Goal: Transaction & Acquisition: Obtain resource

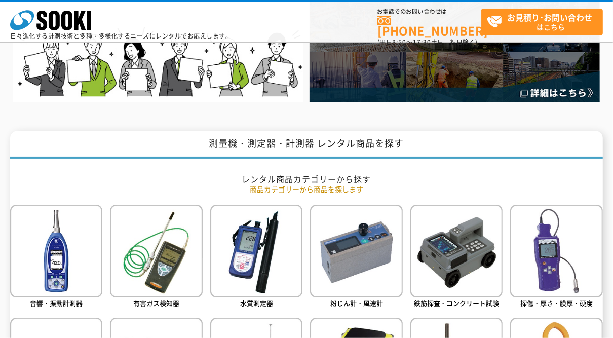
scroll to position [406, 0]
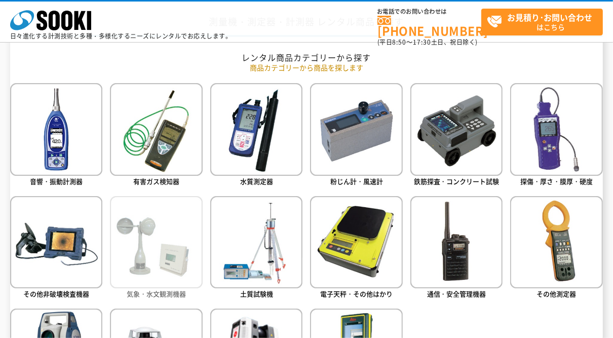
click at [167, 243] on img at bounding box center [156, 242] width 92 height 92
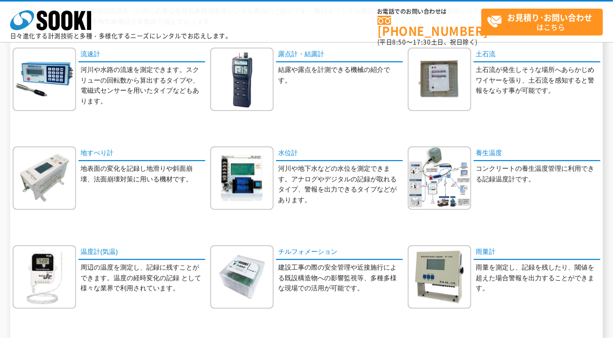
scroll to position [203, 0]
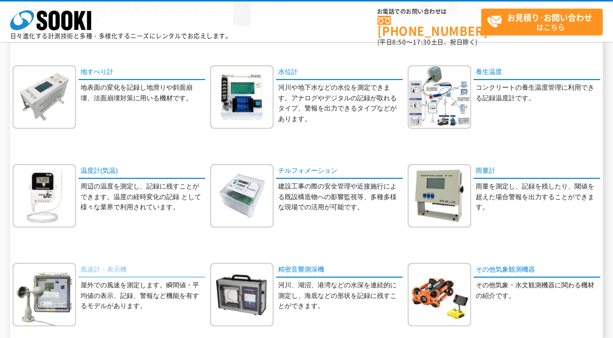
click at [104, 271] on link "風速計・表示機" at bounding box center [142, 270] width 127 height 15
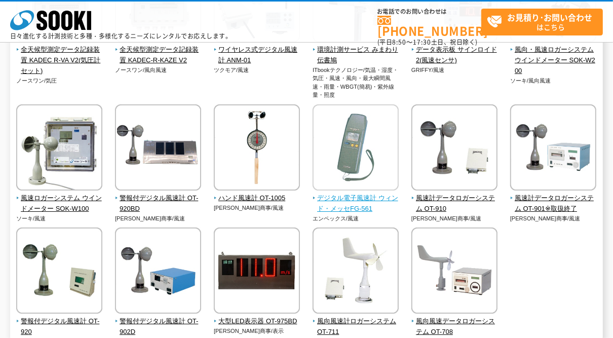
scroll to position [243, 0]
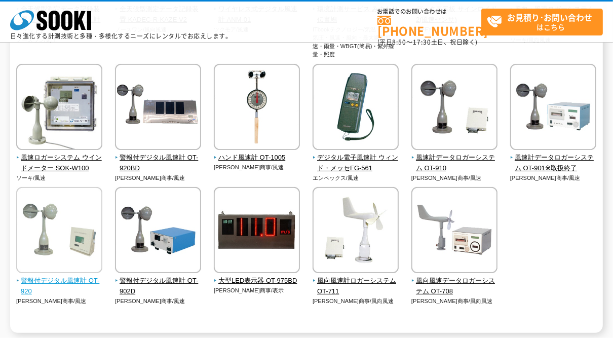
click at [77, 280] on span "警報付デジタル風速計 OT-920" at bounding box center [59, 286] width 87 height 21
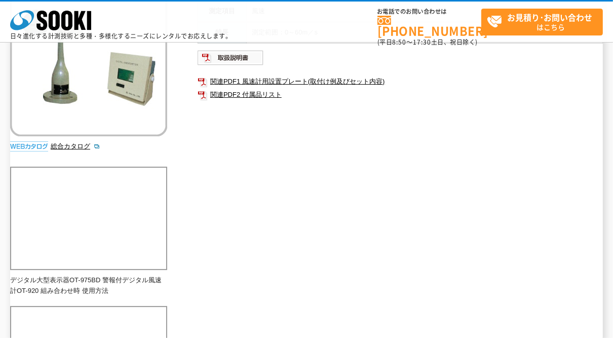
scroll to position [284, 0]
